Goal: Navigation & Orientation: Find specific page/section

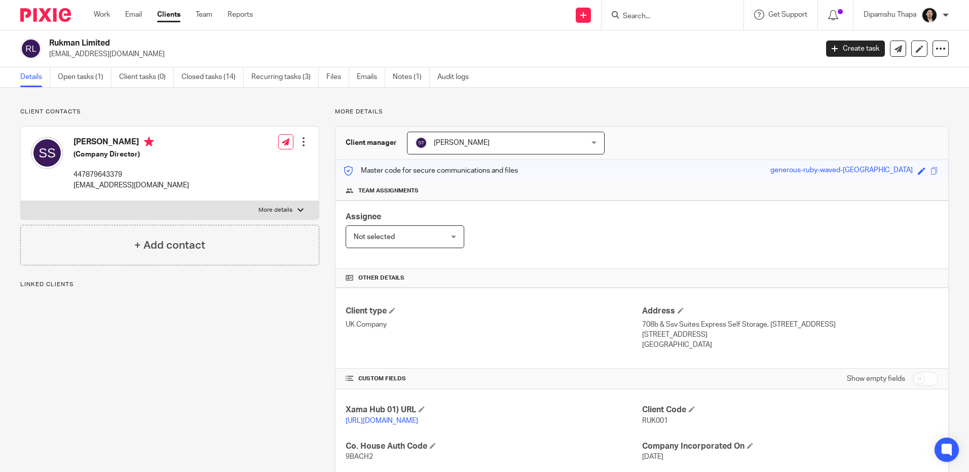
click at [34, 12] on img at bounding box center [45, 15] width 51 height 14
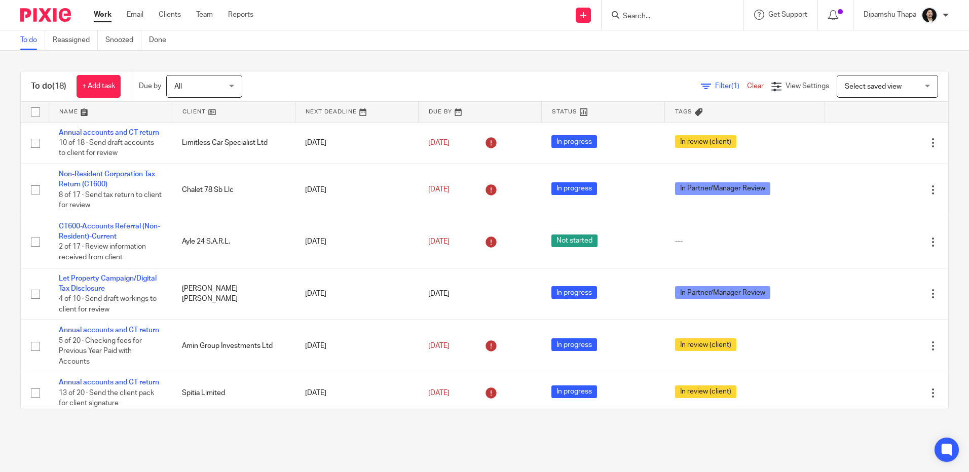
click at [207, 19] on link "Team" at bounding box center [204, 15] width 17 height 10
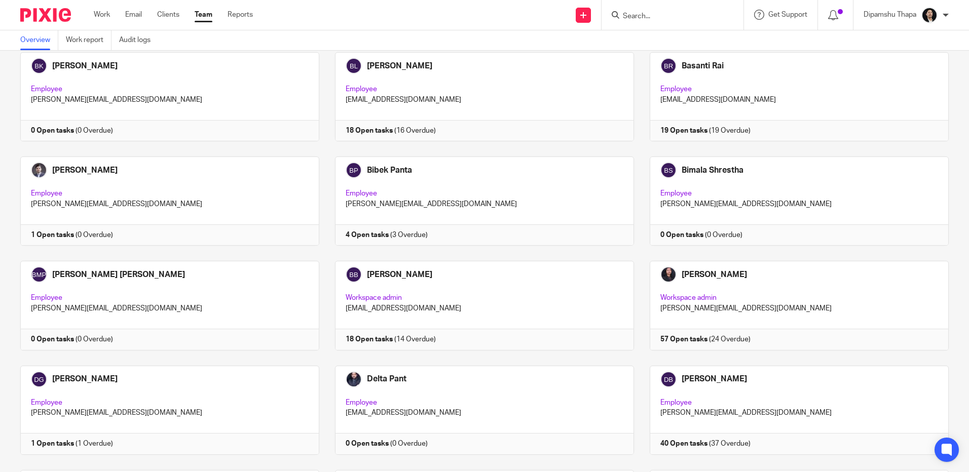
scroll to position [659, 0]
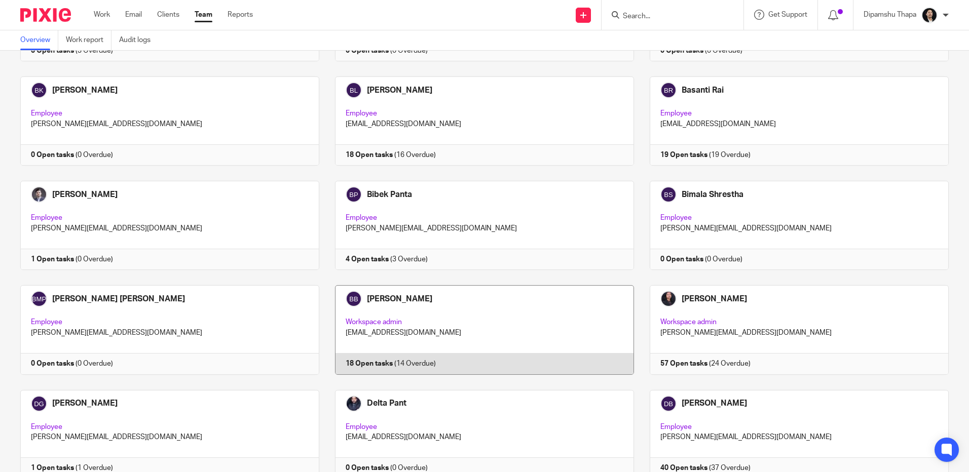
click at [439, 310] on link at bounding box center [476, 329] width 315 height 89
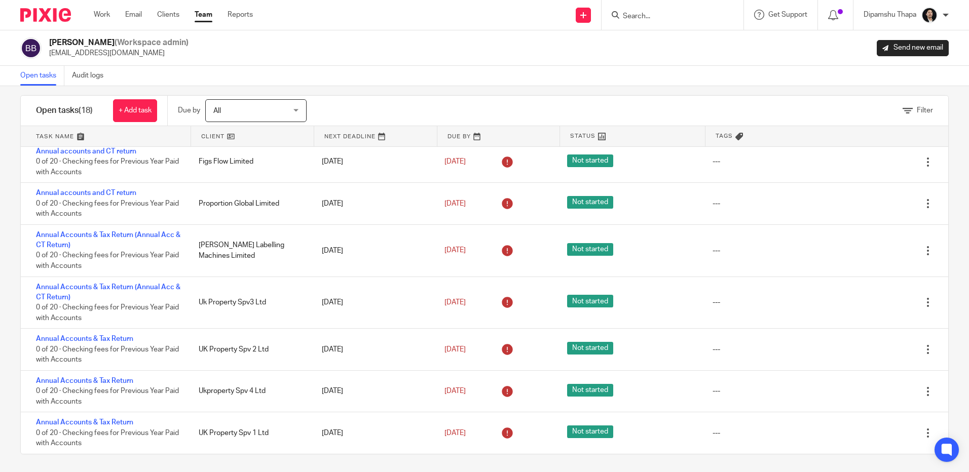
scroll to position [14, 0]
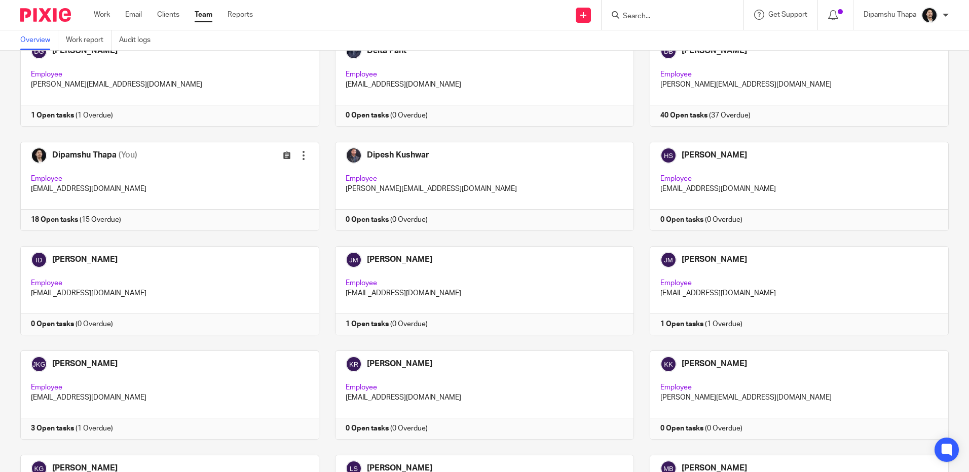
scroll to position [1014, 0]
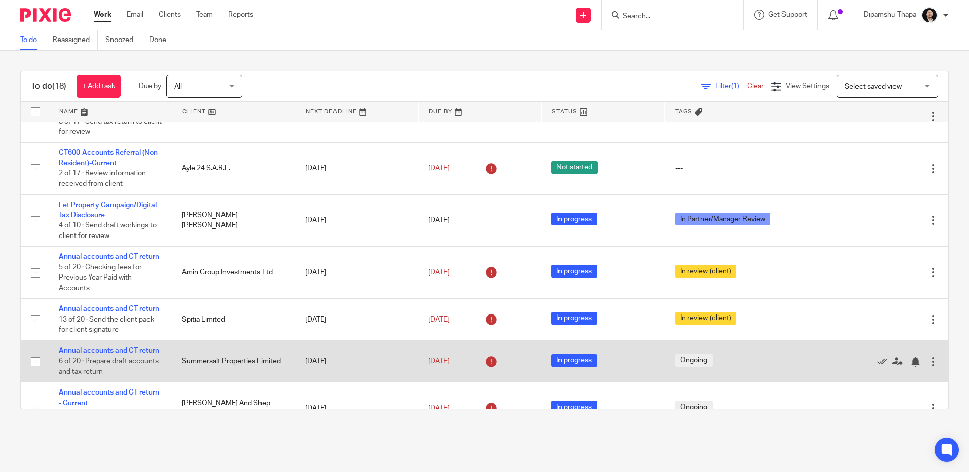
scroll to position [70, 0]
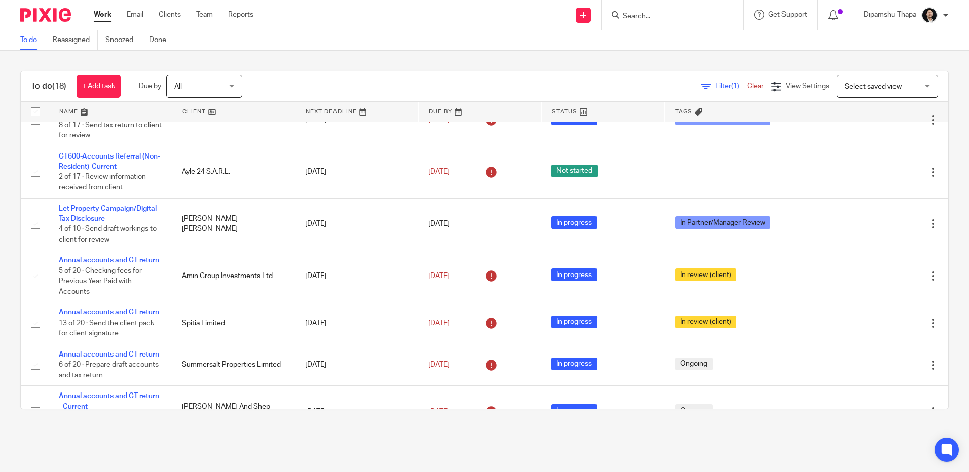
click at [56, 17] on img at bounding box center [45, 15] width 51 height 14
